Goal: Task Accomplishment & Management: Use online tool/utility

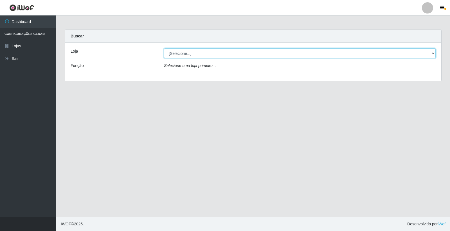
click at [432, 53] on select "[Selecione...] O Filezão - Centenário" at bounding box center [299, 53] width 271 height 10
select select "203"
click at [164, 48] on select "[Selecione...] O Filezão - Centenário" at bounding box center [299, 53] width 271 height 10
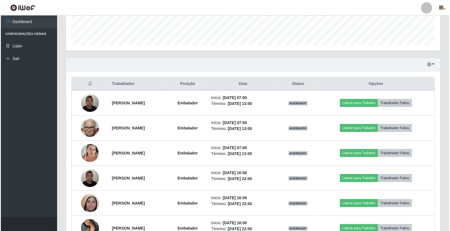
scroll to position [187, 0]
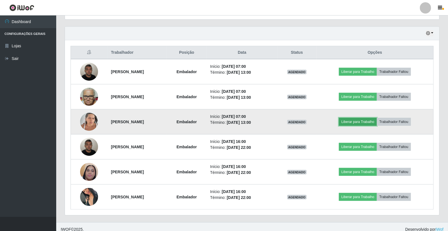
click at [355, 120] on button "Liberar para Trabalho" at bounding box center [358, 122] width 38 height 8
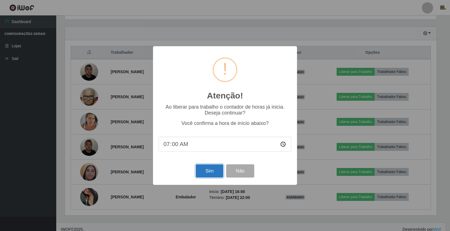
click at [211, 171] on button "Sim" at bounding box center [209, 170] width 27 height 13
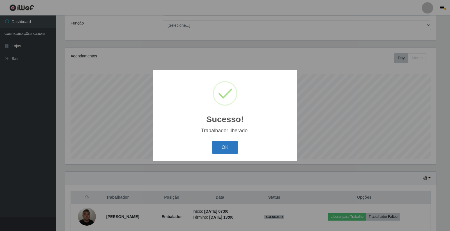
click at [231, 147] on button "OK" at bounding box center [225, 147] width 26 height 13
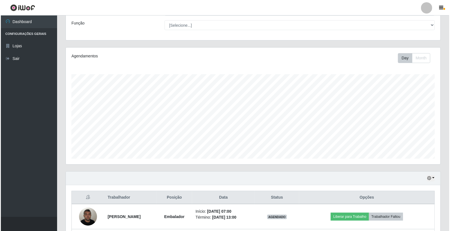
scroll to position [74, 0]
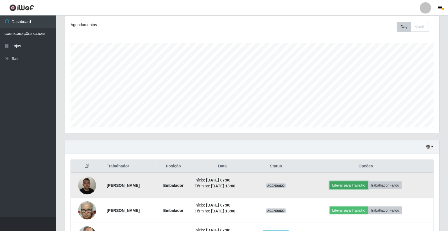
click at [357, 186] on button "Liberar para Trabalho" at bounding box center [349, 185] width 38 height 8
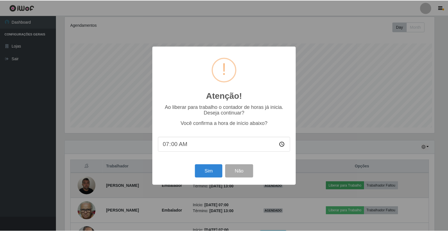
scroll to position [116, 371]
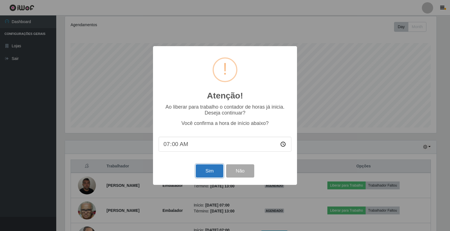
click at [205, 171] on button "Sim" at bounding box center [209, 170] width 27 height 13
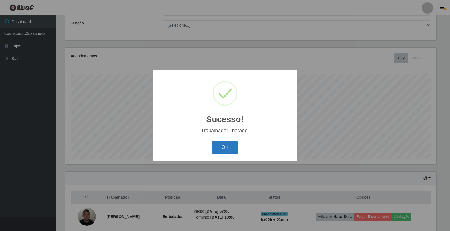
click at [223, 147] on button "OK" at bounding box center [225, 147] width 26 height 13
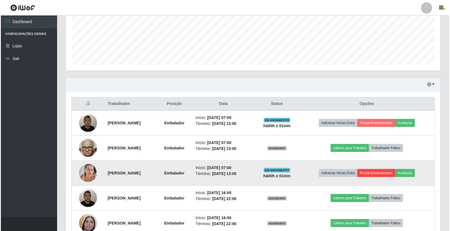
scroll to position [167, 0]
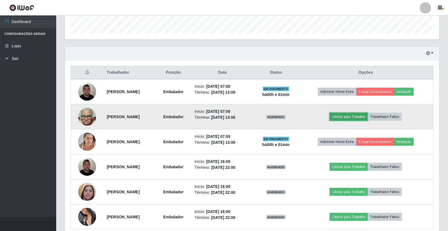
click at [357, 115] on button "Liberar para Trabalho" at bounding box center [349, 117] width 38 height 8
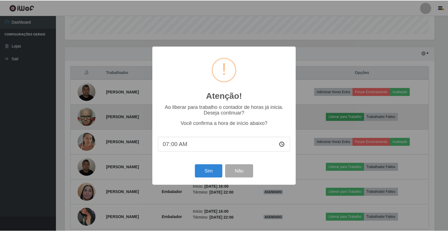
scroll to position [116, 371]
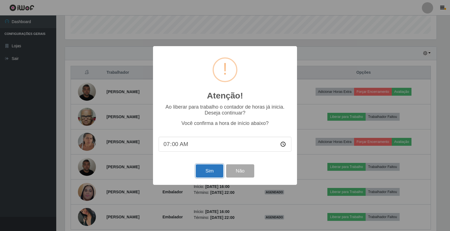
click at [207, 175] on button "Sim" at bounding box center [209, 170] width 27 height 13
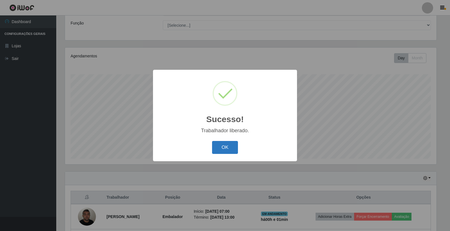
click at [228, 146] on button "OK" at bounding box center [225, 147] width 26 height 13
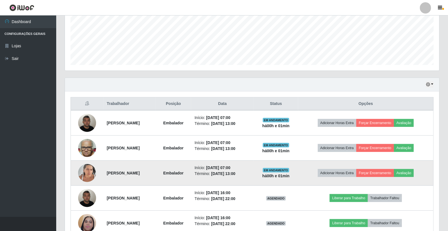
scroll to position [167, 0]
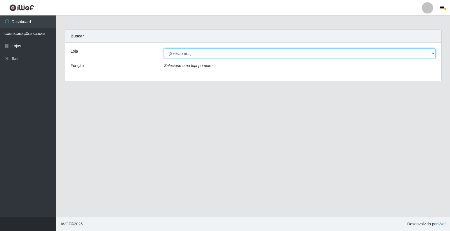
click at [176, 52] on select "[Selecione...] O Filezão - Centenário" at bounding box center [299, 53] width 271 height 10
select select "203"
click at [164, 48] on select "[Selecione...] O Filezão - Centenário" at bounding box center [299, 53] width 271 height 10
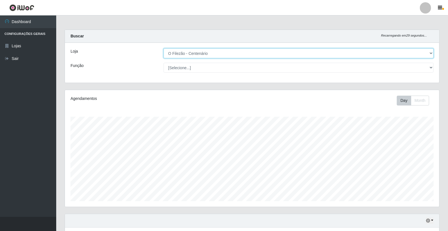
scroll to position [116, 374]
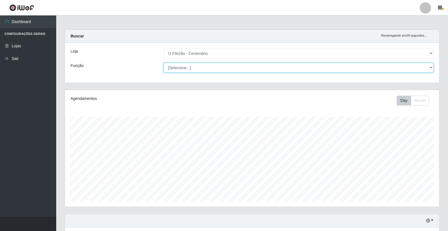
click at [176, 68] on select "[Selecione...] Auxiliar de Estacionamento Auxiliar de Estacionamento + Auxiliar…" at bounding box center [299, 68] width 270 height 10
select select "1"
click at [164, 63] on select "[Selecione...] Auxiliar de Estacionamento Auxiliar de Estacionamento + Auxiliar…" at bounding box center [299, 68] width 270 height 10
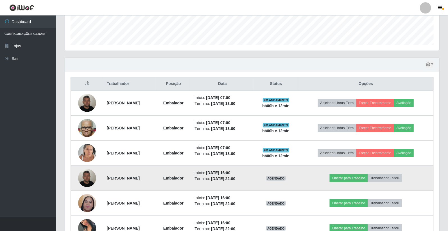
scroll to position [187, 0]
